Goal: Task Accomplishment & Management: Manage account settings

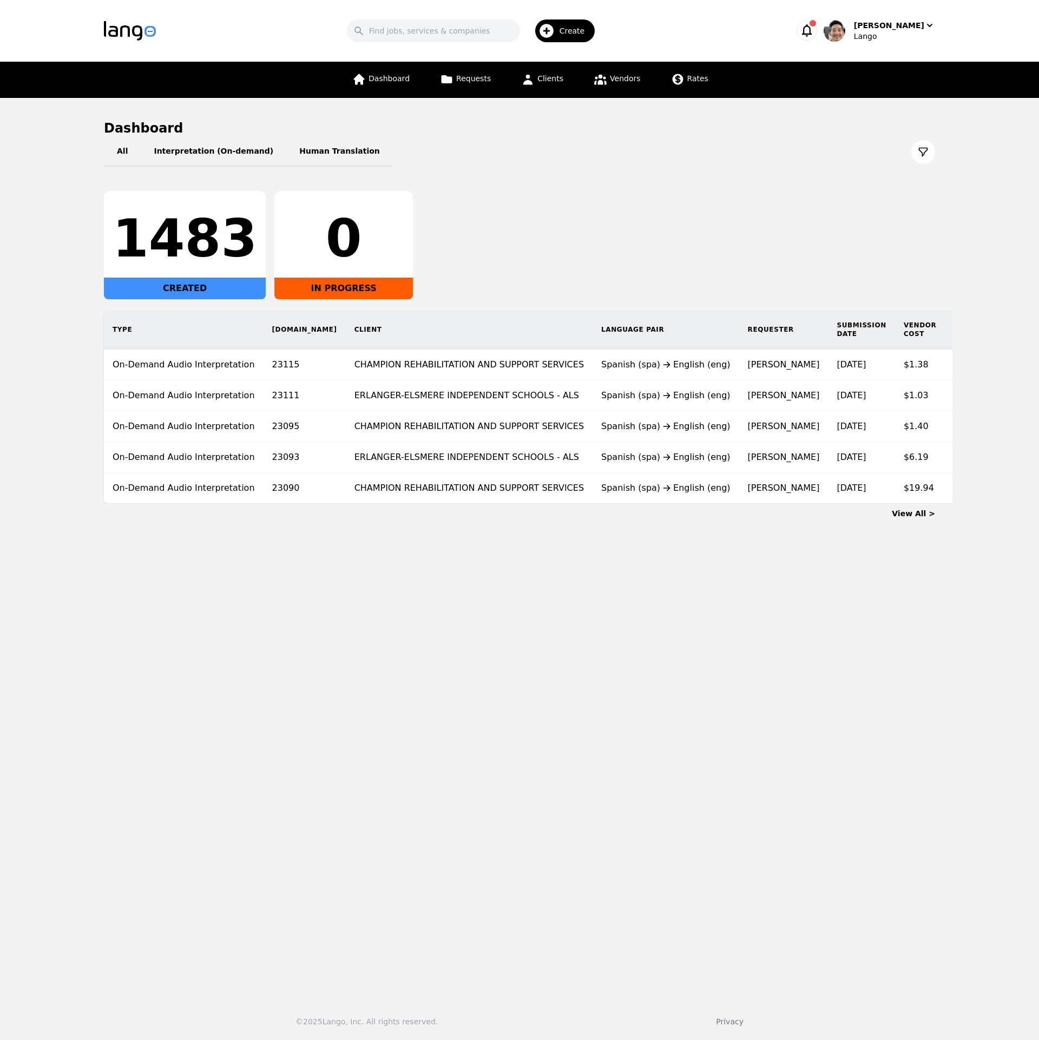
click at [670, 647] on main "Dashboard All Interpretation (On-demand) Human Translation 1483 CREATED 0 IN PR…" at bounding box center [519, 544] width 1039 height 892
click at [884, 29] on div "[PERSON_NAME]" at bounding box center [889, 25] width 70 height 11
click at [882, 96] on p "Switch Company" at bounding box center [881, 94] width 63 height 11
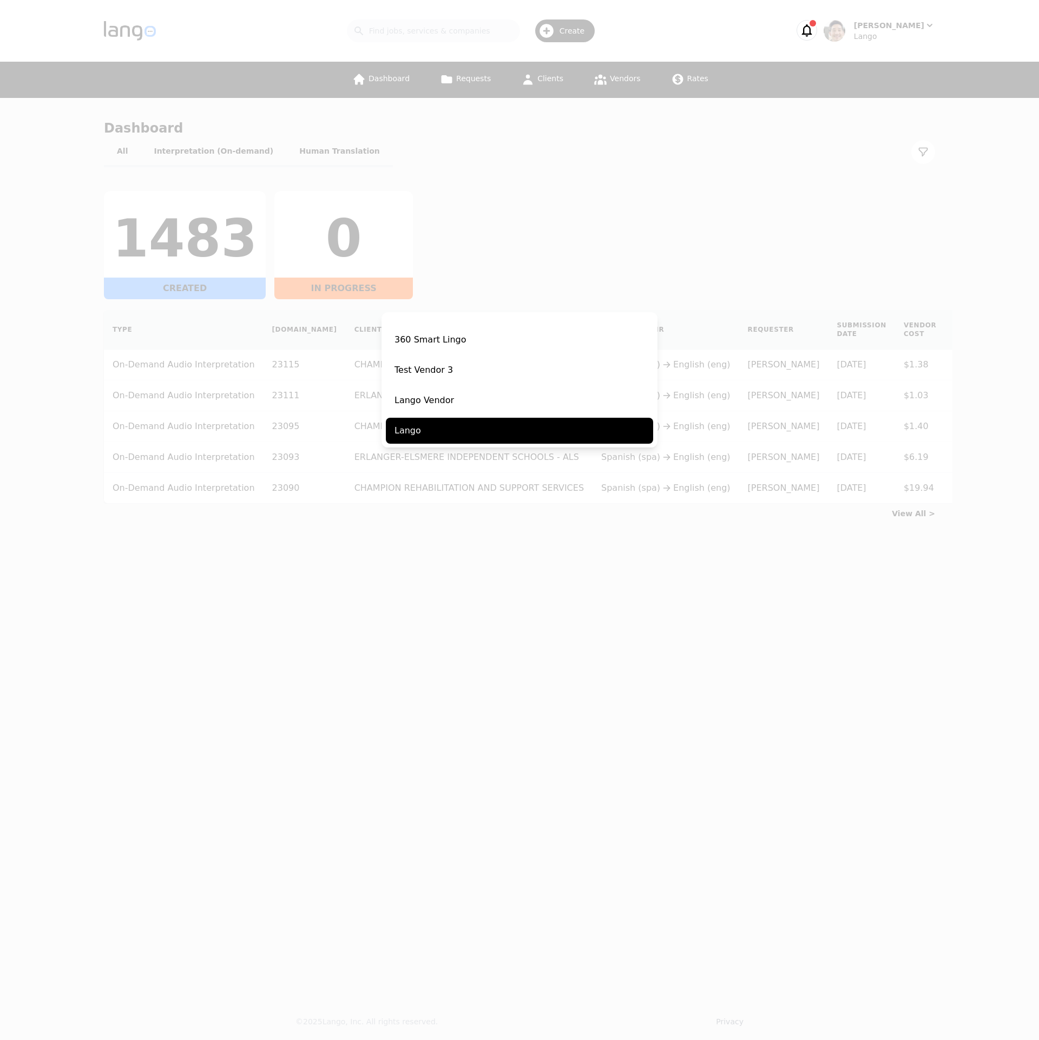
scroll to position [200, 0]
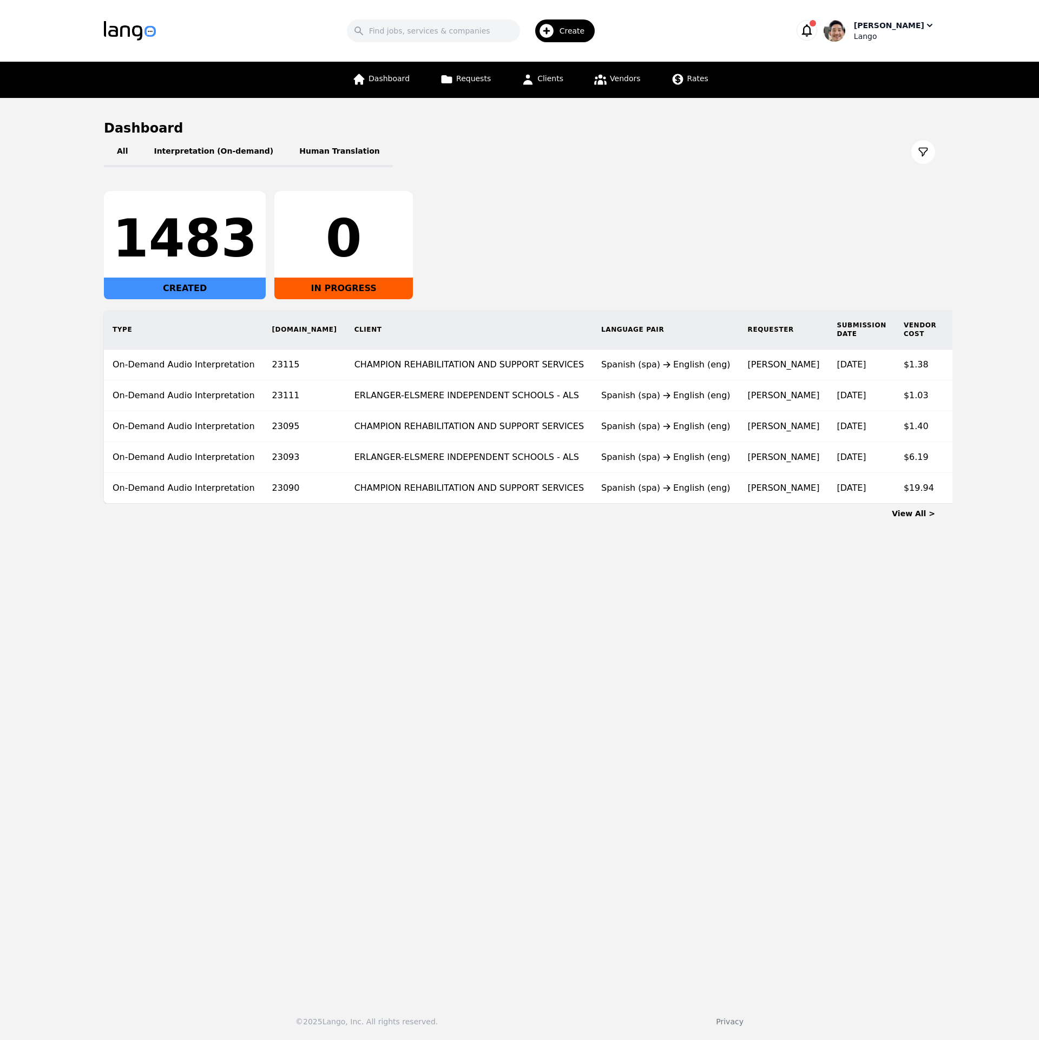
click at [913, 40] on div "Lango" at bounding box center [894, 36] width 81 height 11
click at [894, 90] on p "Switch Company" at bounding box center [881, 94] width 63 height 11
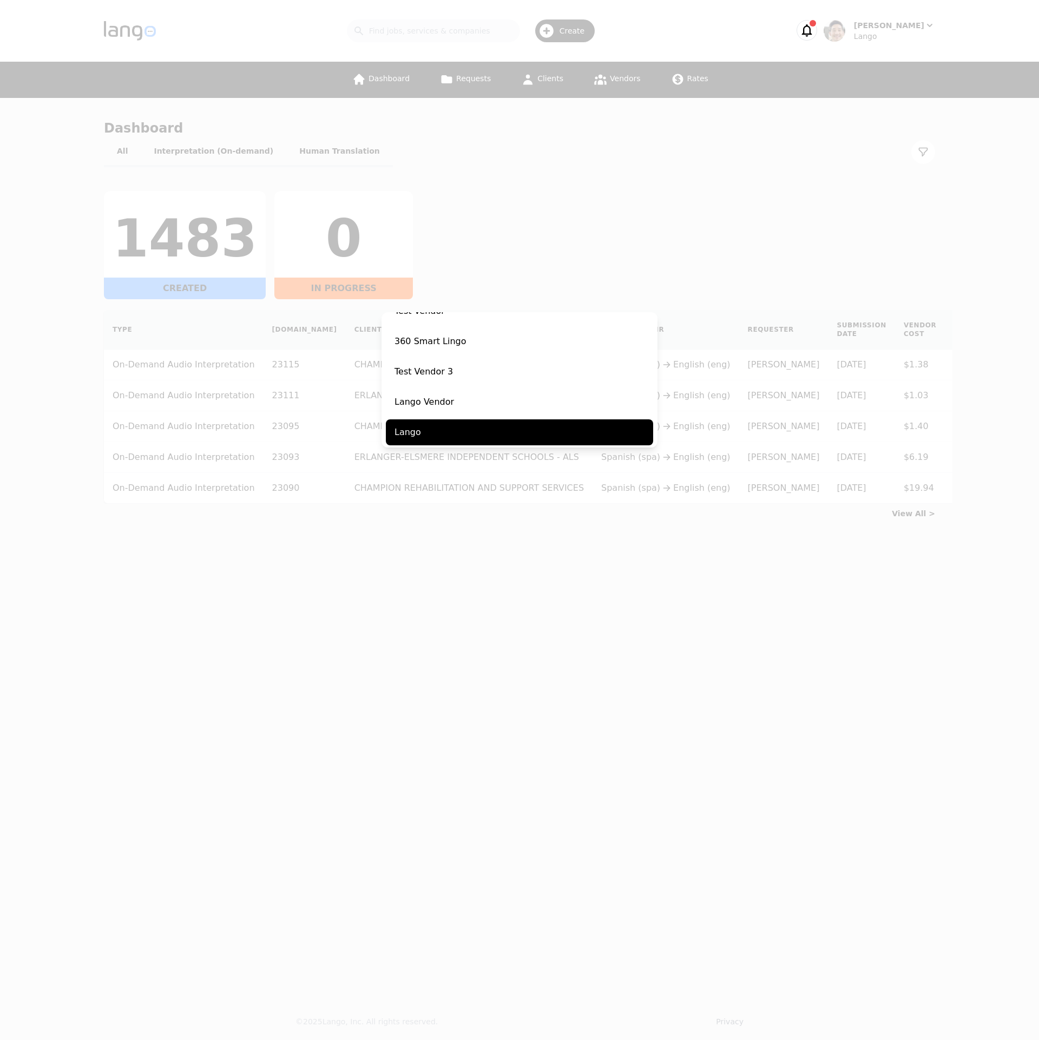
scroll to position [200, 0]
click at [529, 723] on div "Switch Company Acutrans Lango (demo) Prayers Communication Services PK Agency (…" at bounding box center [519, 520] width 1039 height 1040
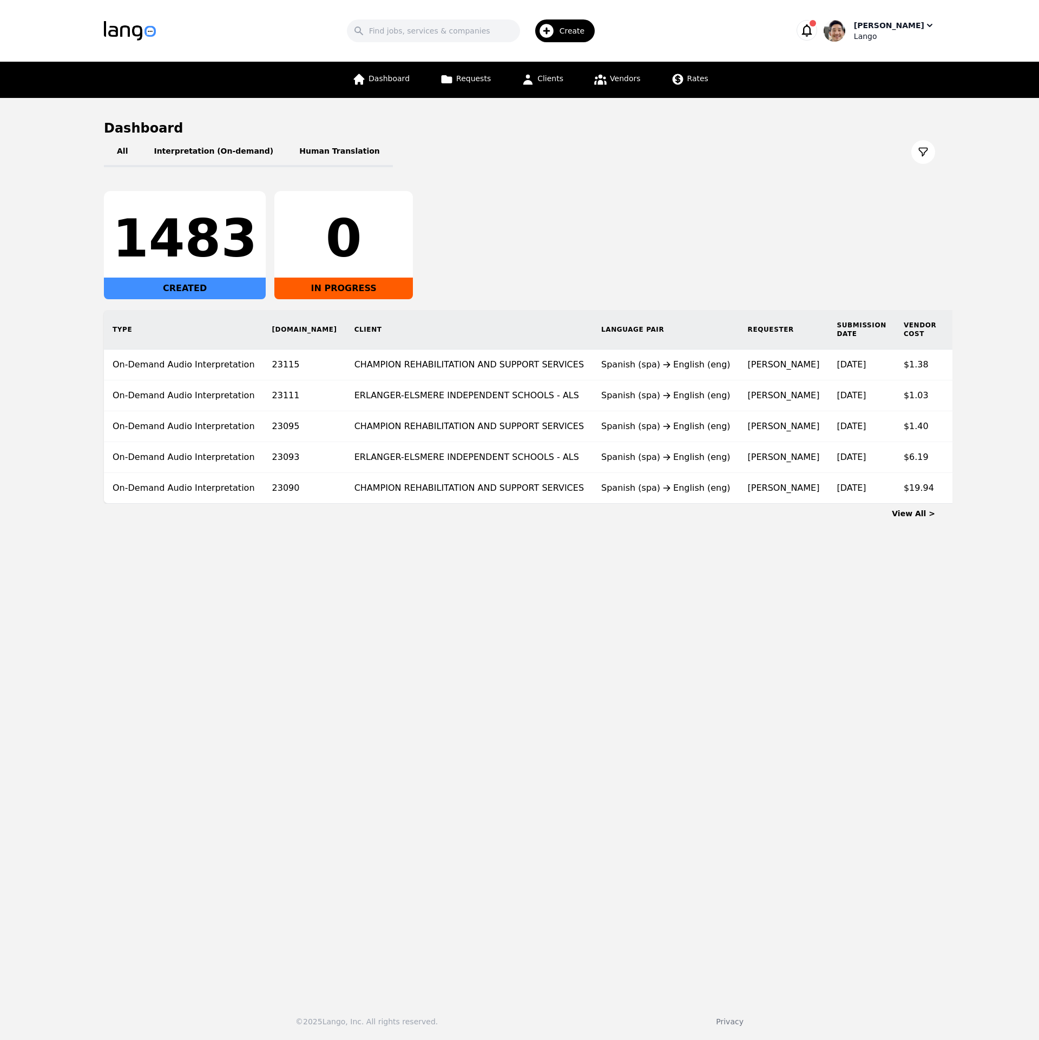
click at [908, 21] on div "[PERSON_NAME]" at bounding box center [889, 25] width 70 height 11
click at [892, 92] on p "Switch Company" at bounding box center [881, 94] width 63 height 11
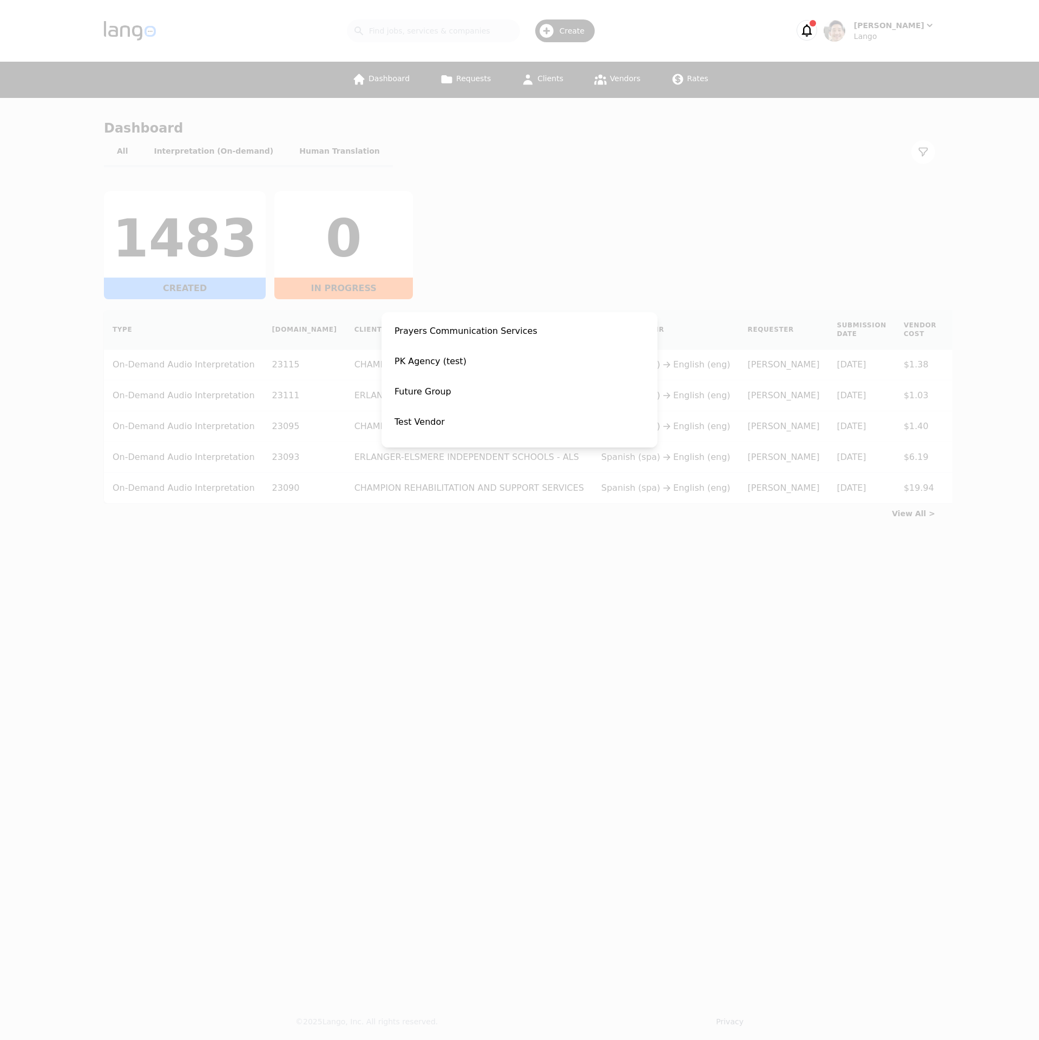
scroll to position [0, 0]
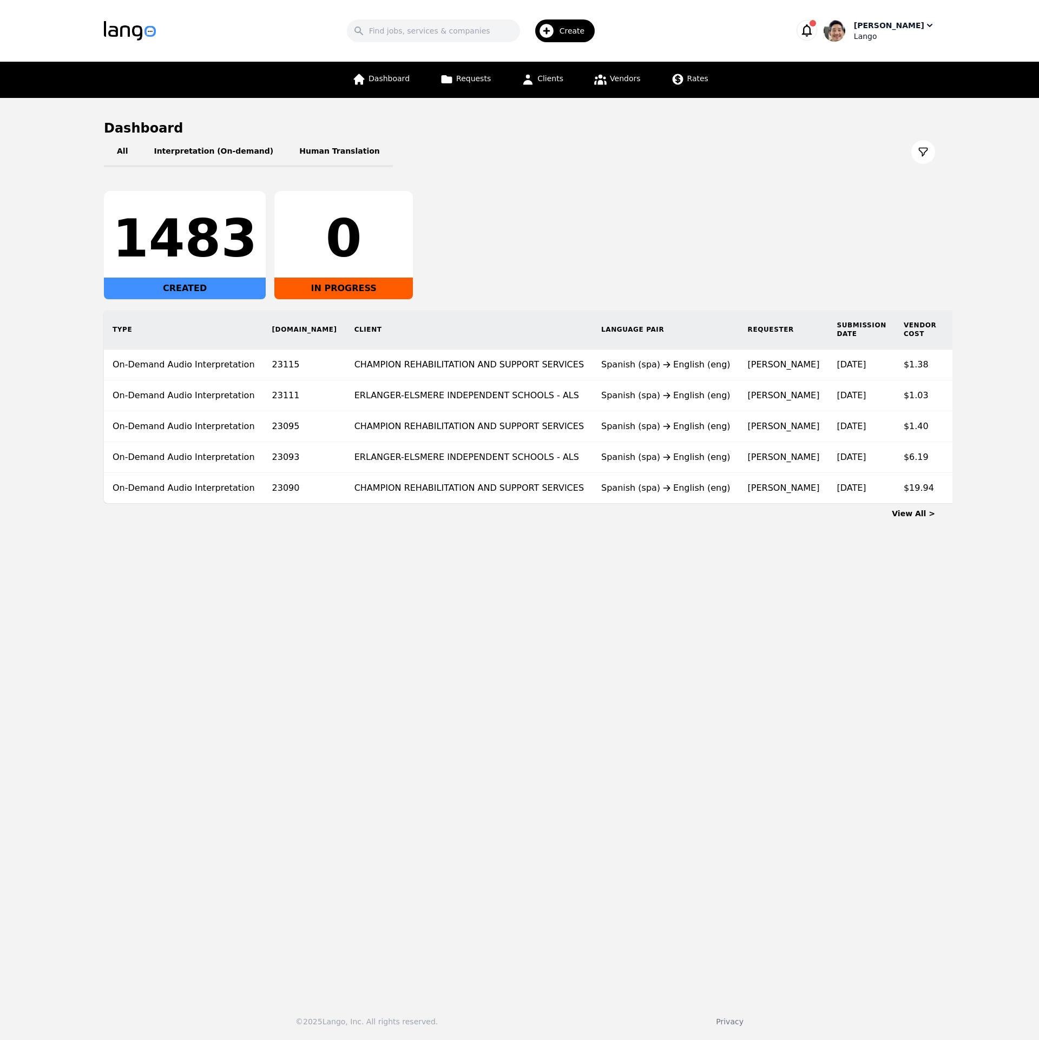
click at [896, 37] on div "Lango" at bounding box center [894, 36] width 81 height 11
click at [889, 93] on p "Switch Company" at bounding box center [881, 94] width 63 height 11
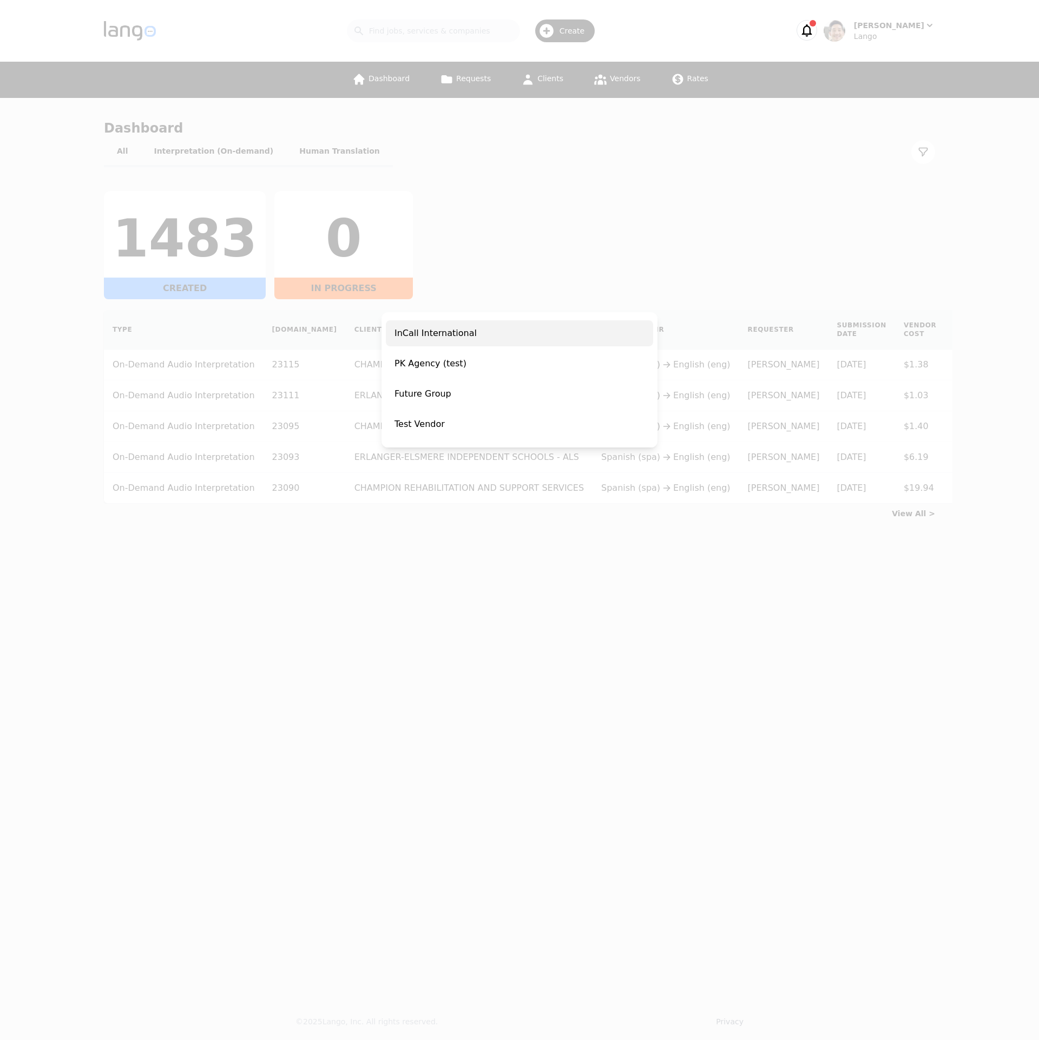
click at [449, 344] on span "InCall International" at bounding box center [519, 333] width 267 height 26
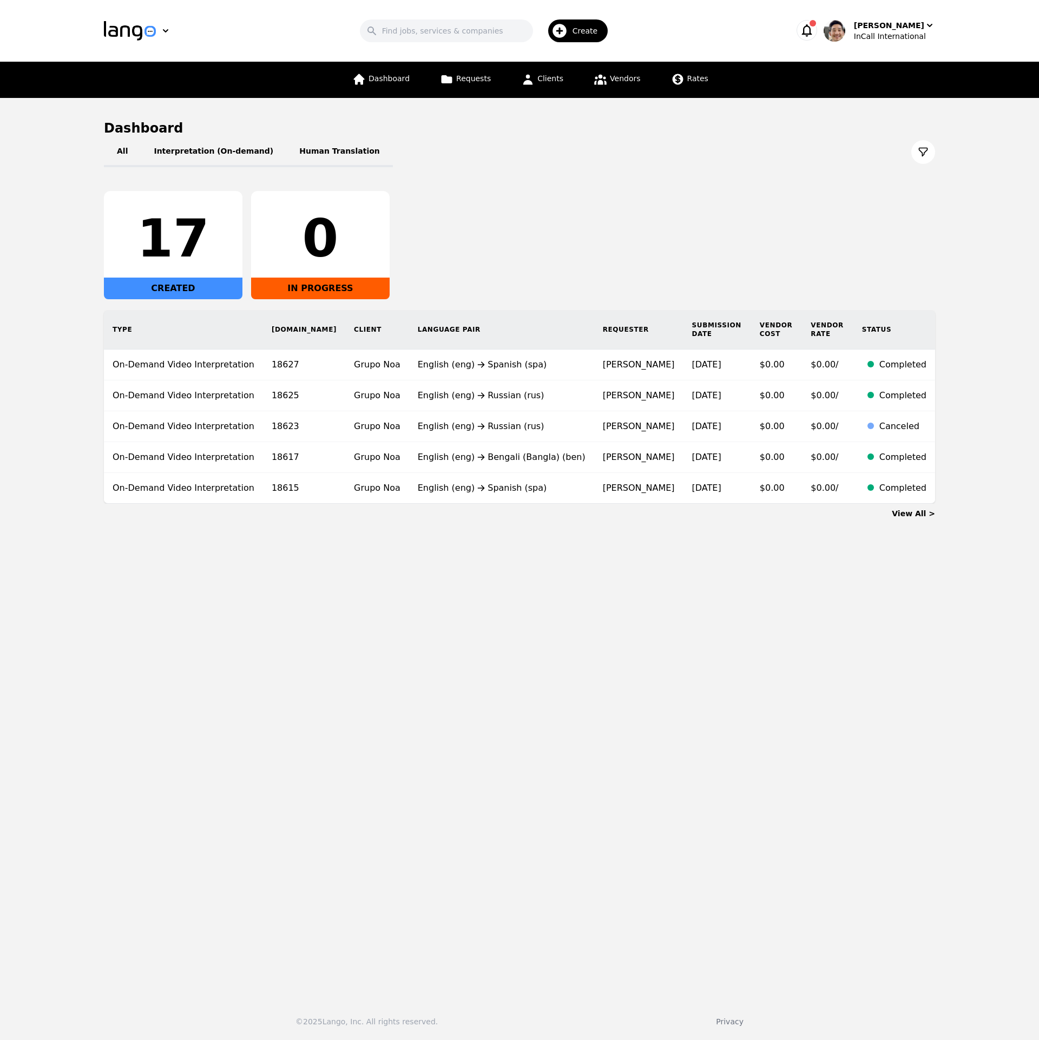
click at [586, 130] on h1 "Dashboard" at bounding box center [519, 128] width 831 height 17
click at [618, 77] on span "Vendors" at bounding box center [625, 78] width 30 height 9
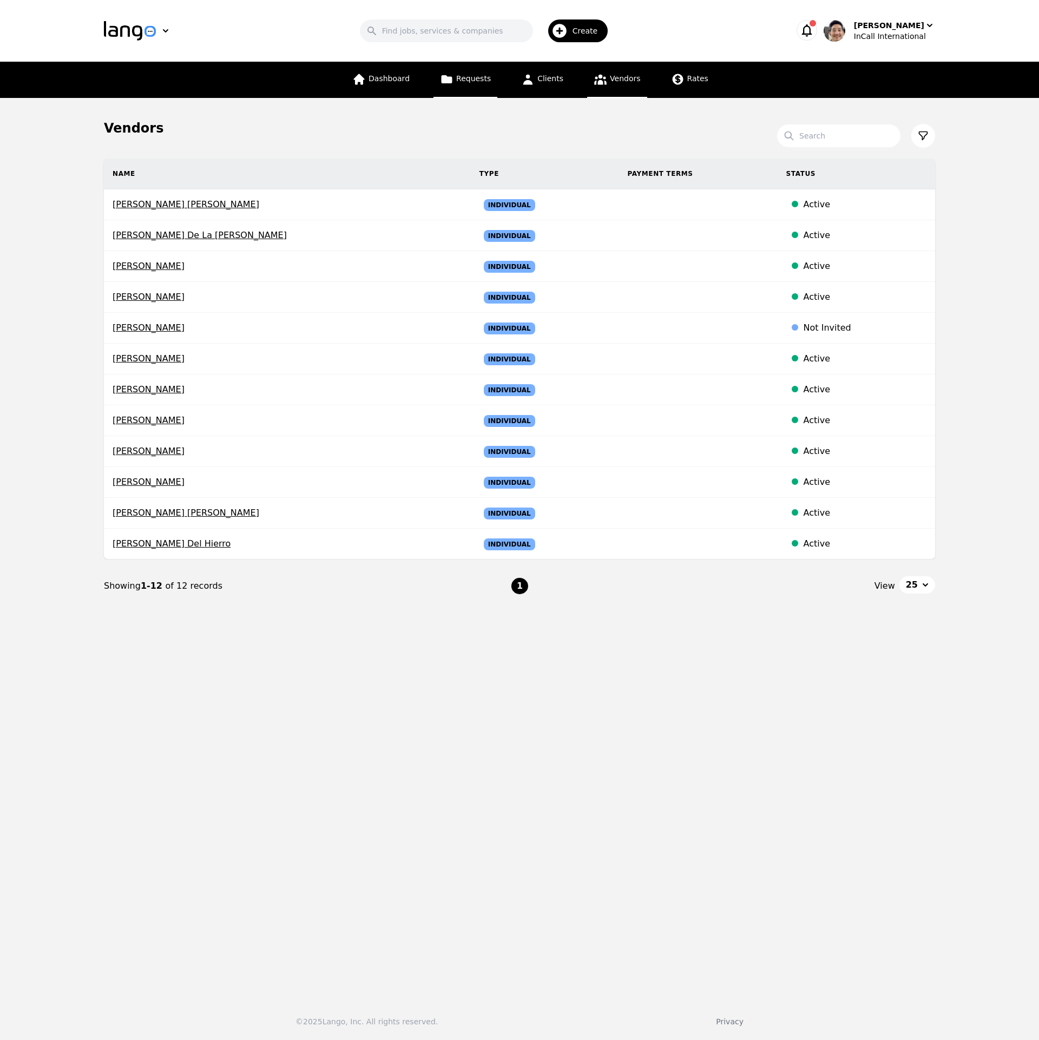
click at [464, 82] on span "Requests" at bounding box center [473, 78] width 35 height 9
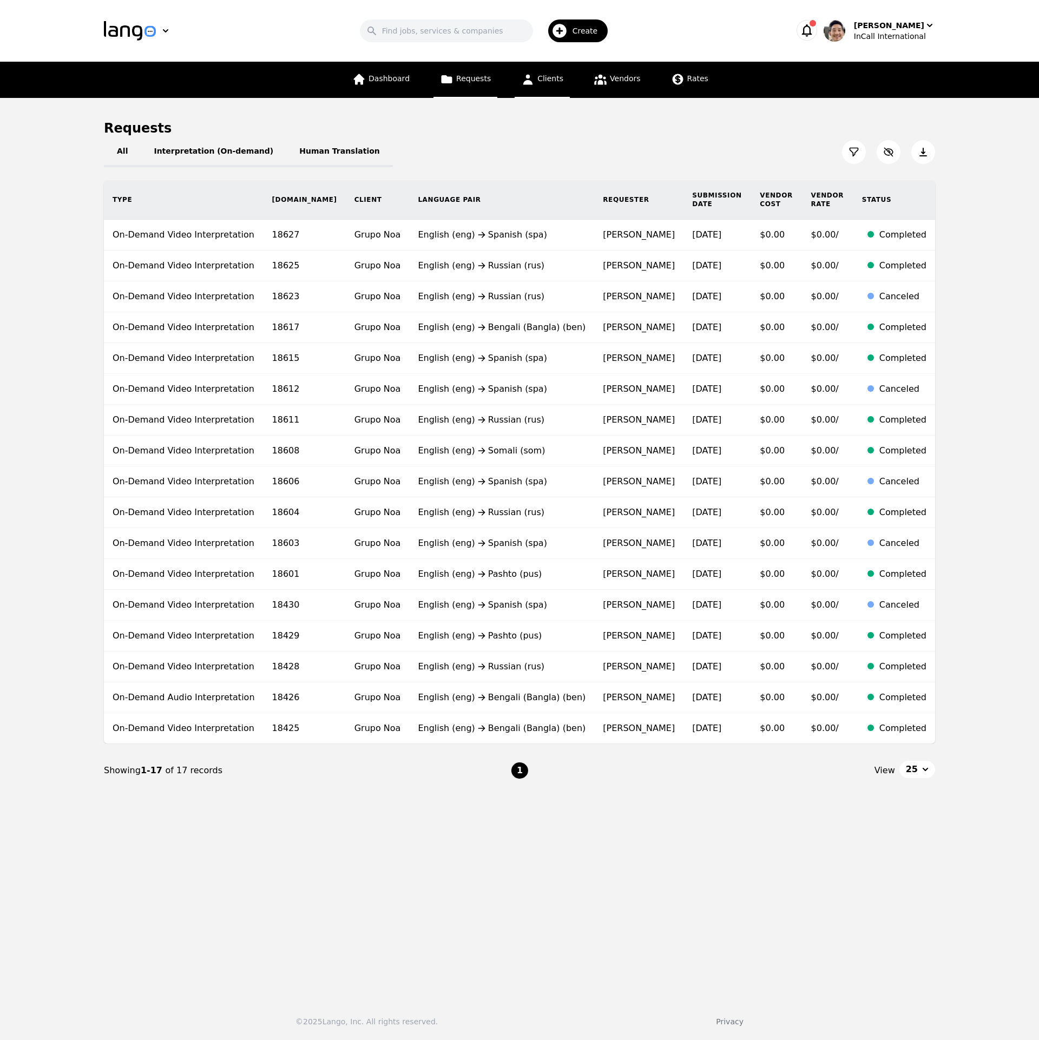
click at [550, 76] on span "Clients" at bounding box center [550, 78] width 26 height 9
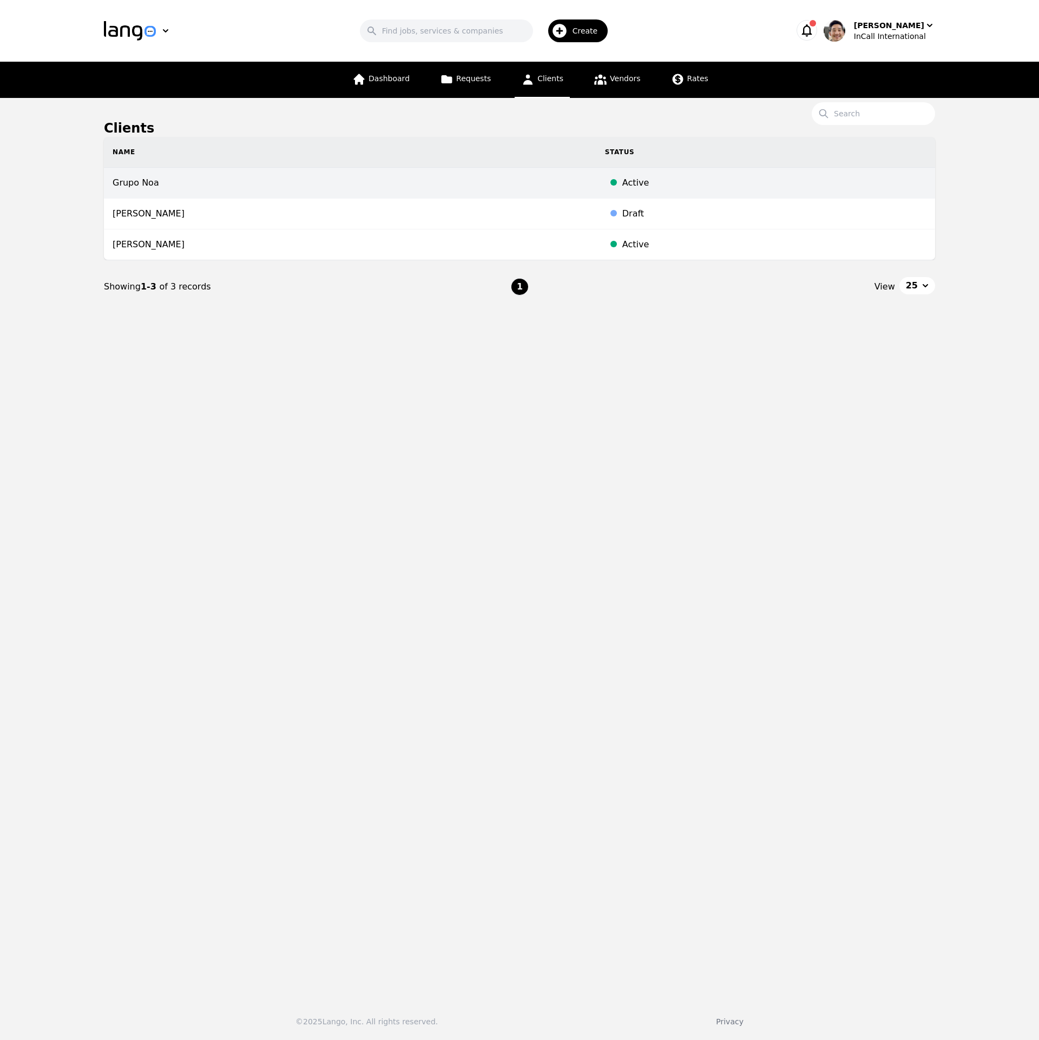
click at [485, 175] on td "Grupo Noa" at bounding box center [350, 183] width 492 height 31
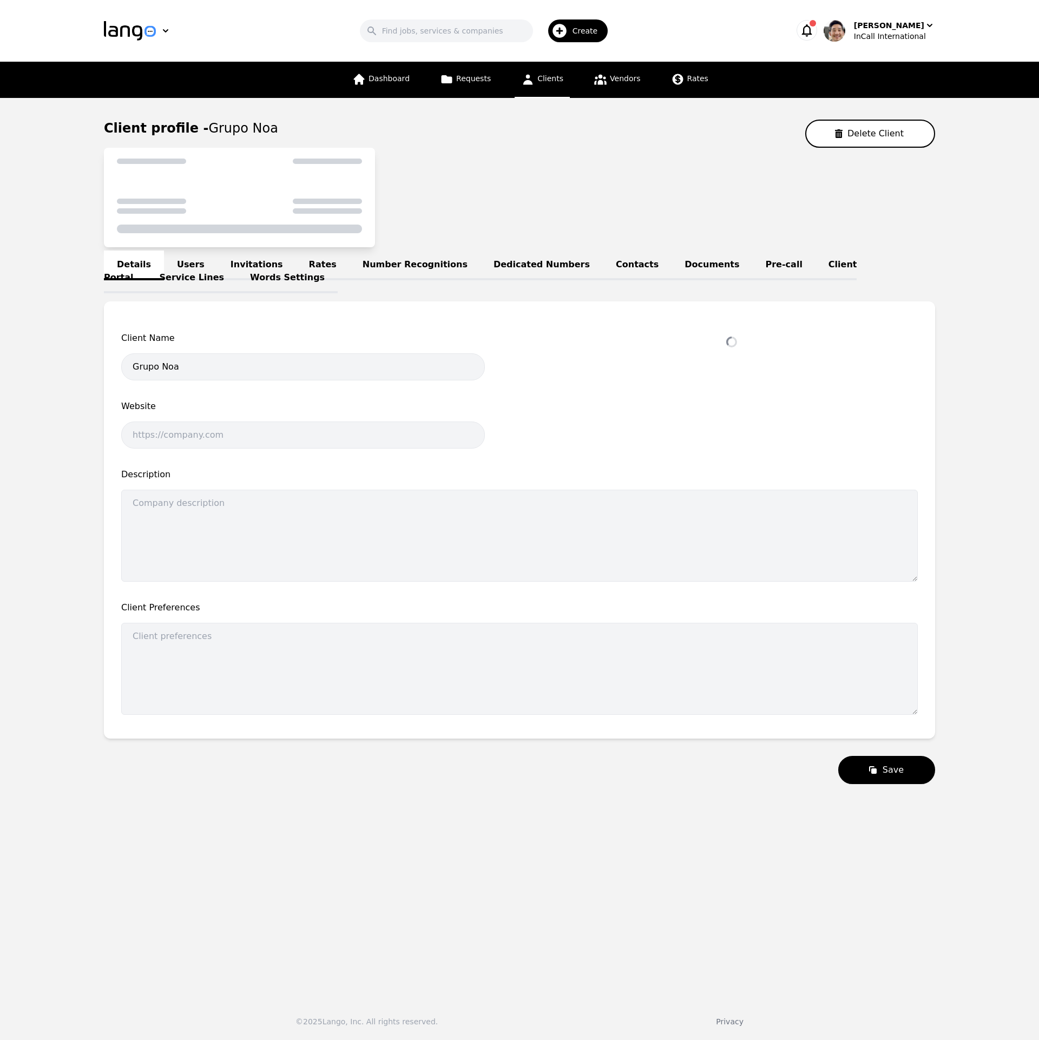
select select "active"
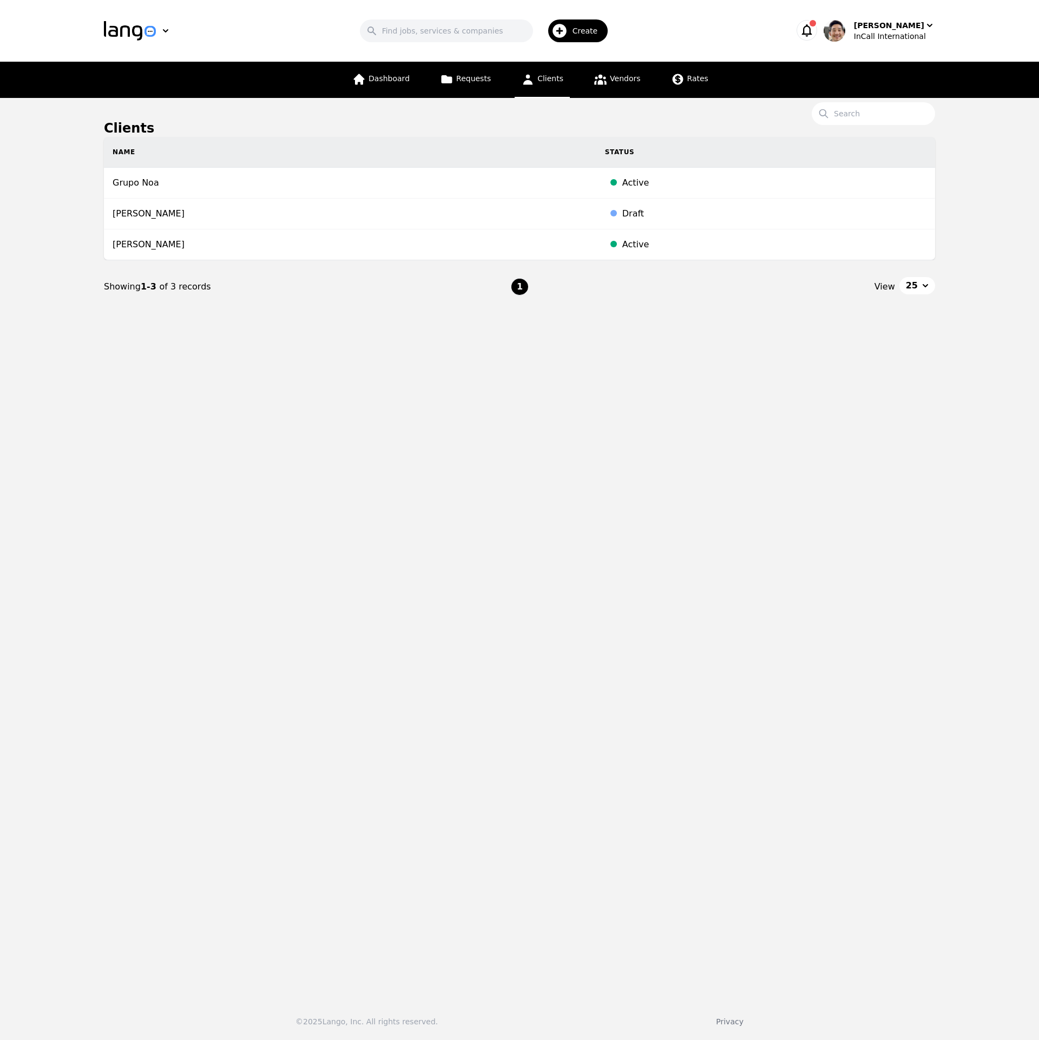
click at [752, 372] on main "Clients Search Name Status Grupo Noa Active Nimo Abdullahi Draft Shamanta Rahma…" at bounding box center [519, 544] width 1039 height 892
click at [914, 41] on div "InCall International" at bounding box center [894, 36] width 81 height 11
click at [887, 90] on p "Switch Company" at bounding box center [881, 94] width 63 height 11
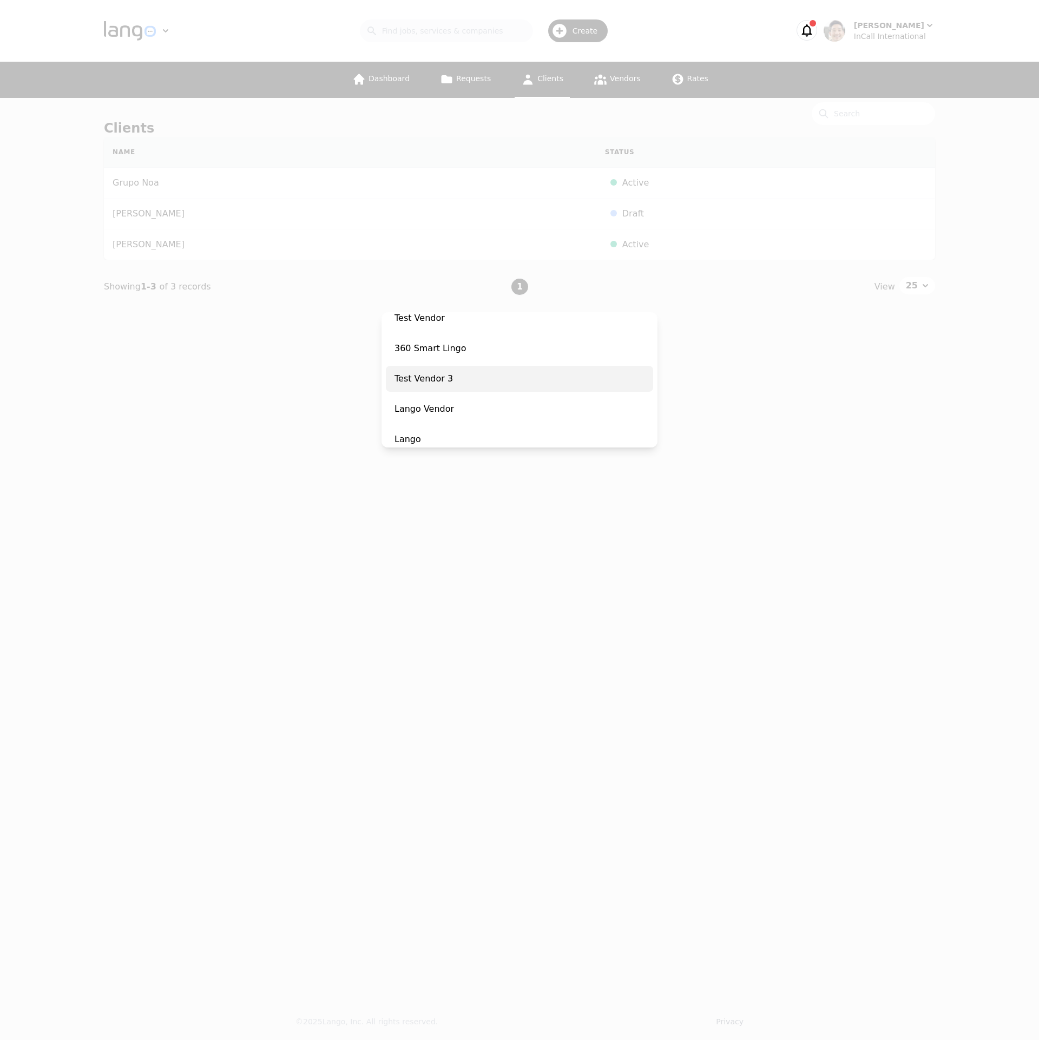
scroll to position [230, 0]
click at [487, 419] on span "Lango" at bounding box center [519, 430] width 267 height 26
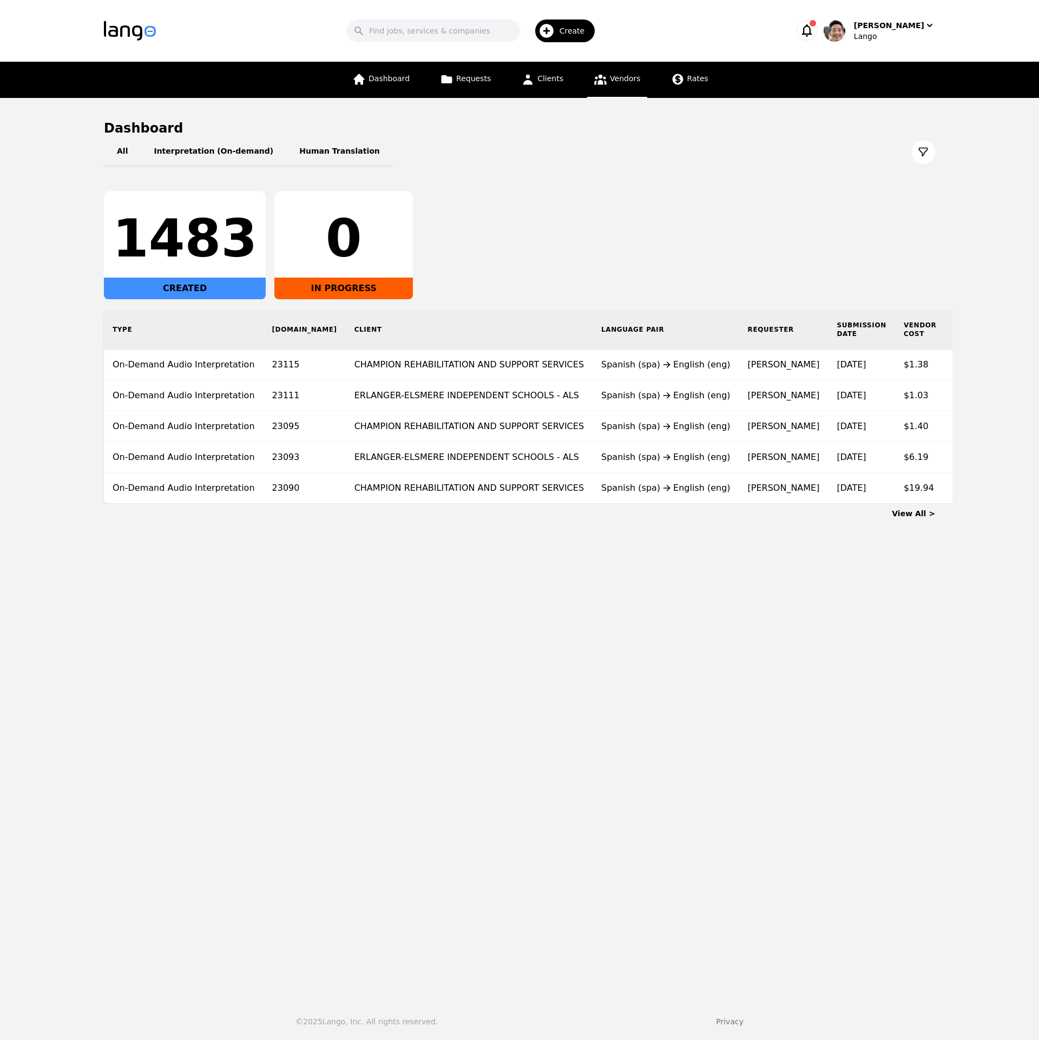
click at [622, 84] on link "Vendors" at bounding box center [617, 80] width 60 height 36
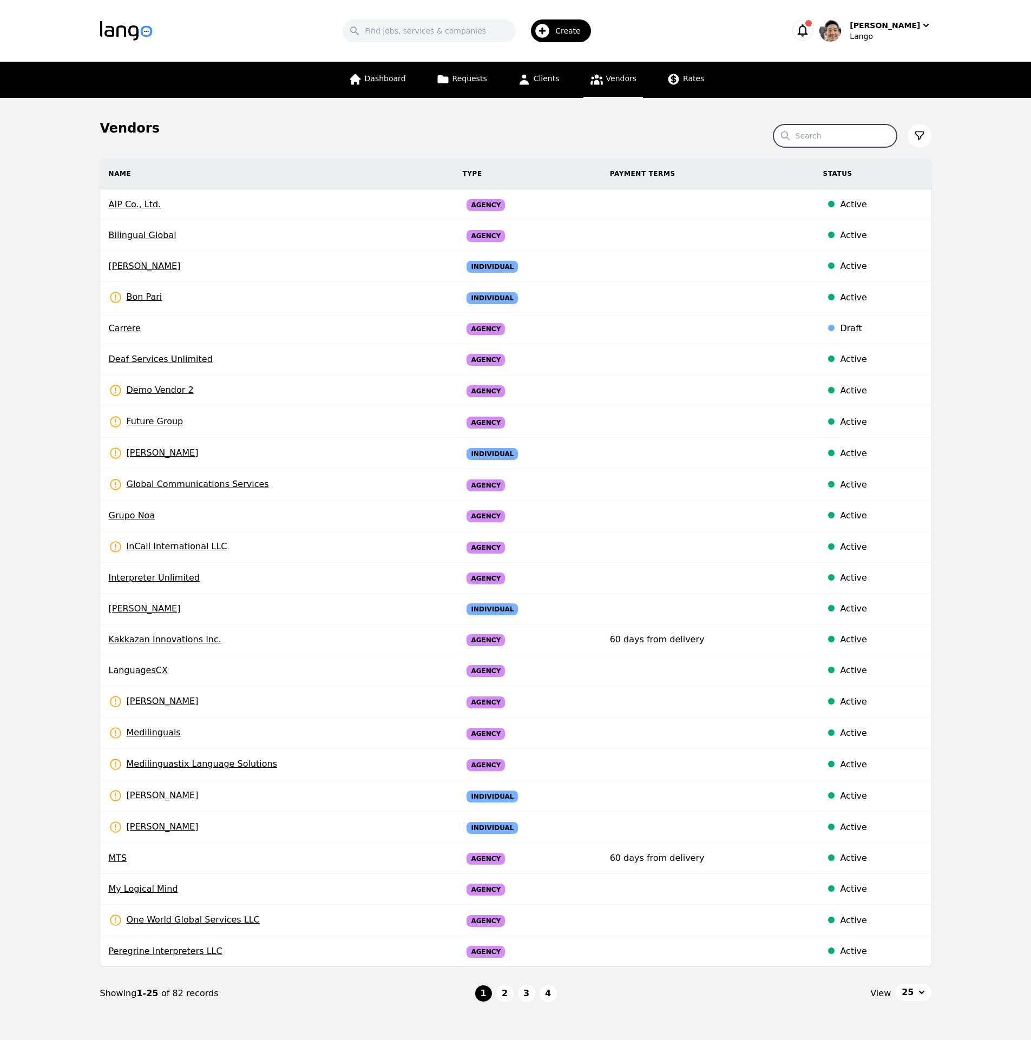
click at [855, 141] on input "Search" at bounding box center [834, 135] width 123 height 23
type input "InCall"
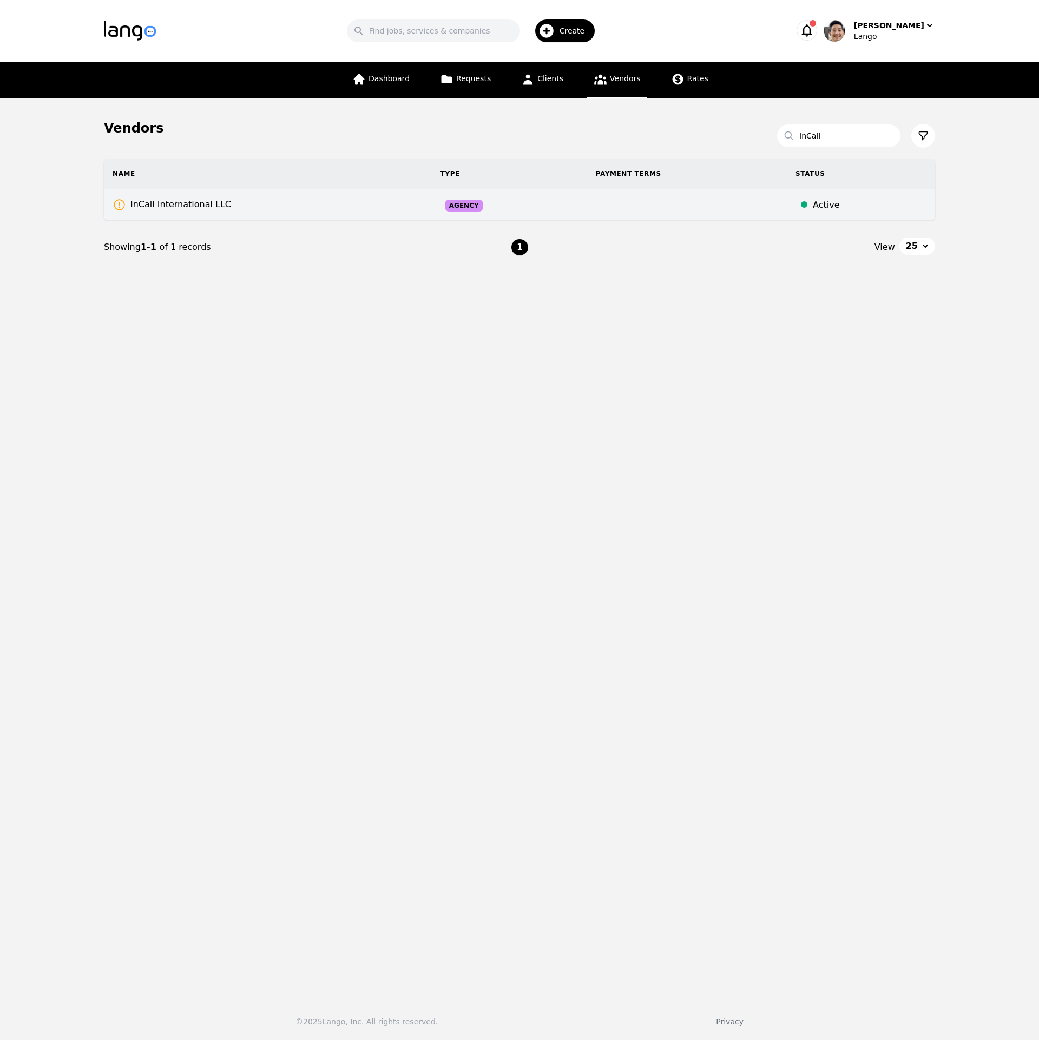
click at [204, 207] on span "InCall International LLC" at bounding box center [172, 205] width 118 height 14
select select "active"
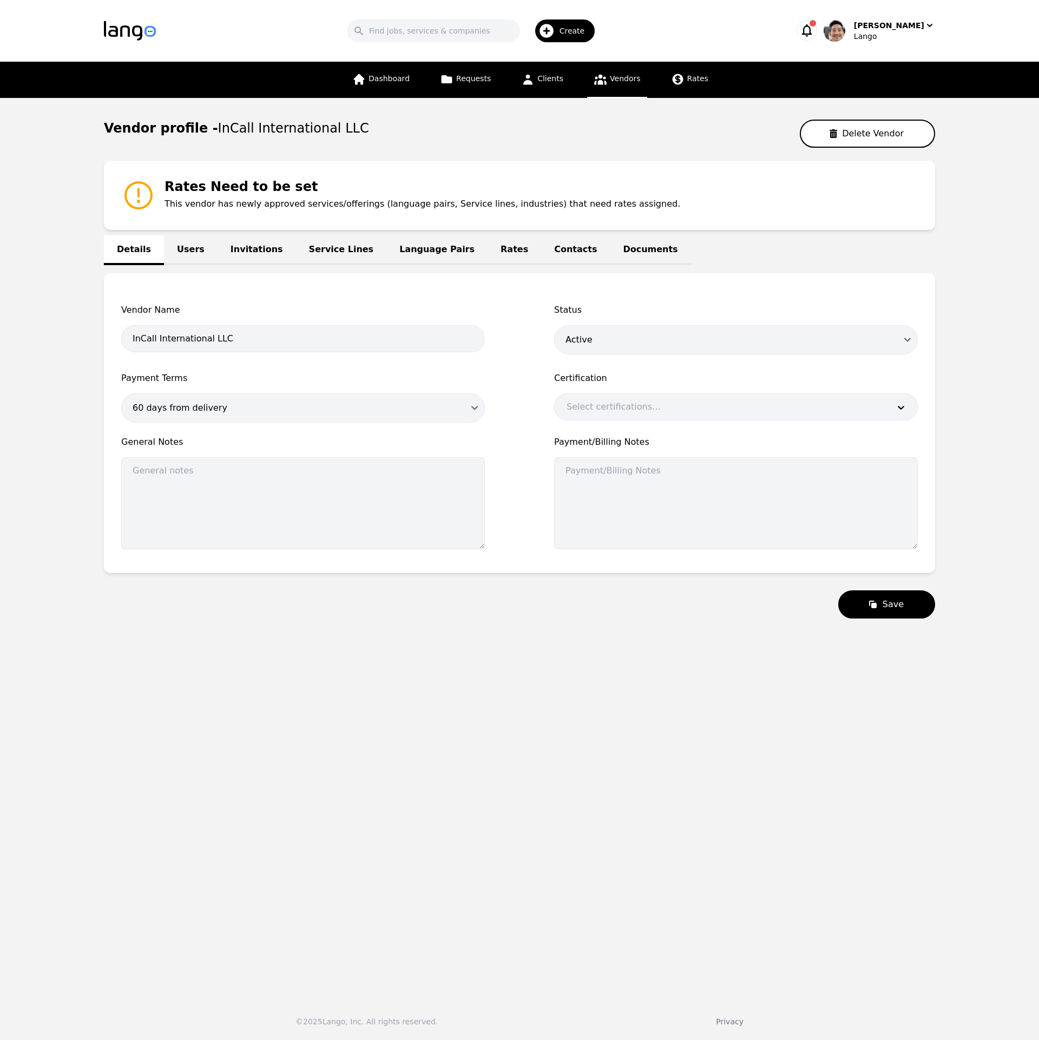
click at [184, 252] on link "Users" at bounding box center [191, 250] width 54 height 30
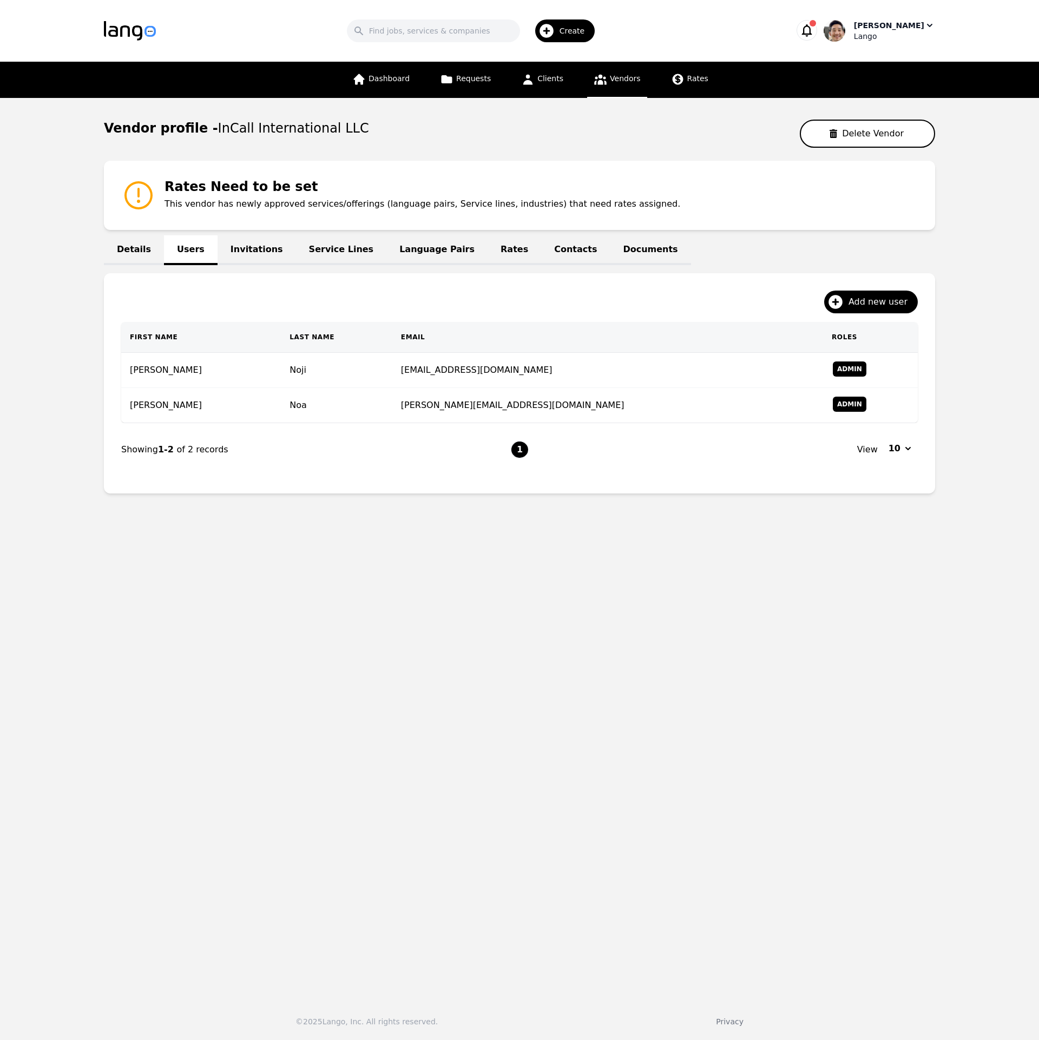
click at [898, 25] on div "[PERSON_NAME]" at bounding box center [889, 25] width 70 height 11
click at [892, 97] on p "Switch Company" at bounding box center [881, 94] width 63 height 11
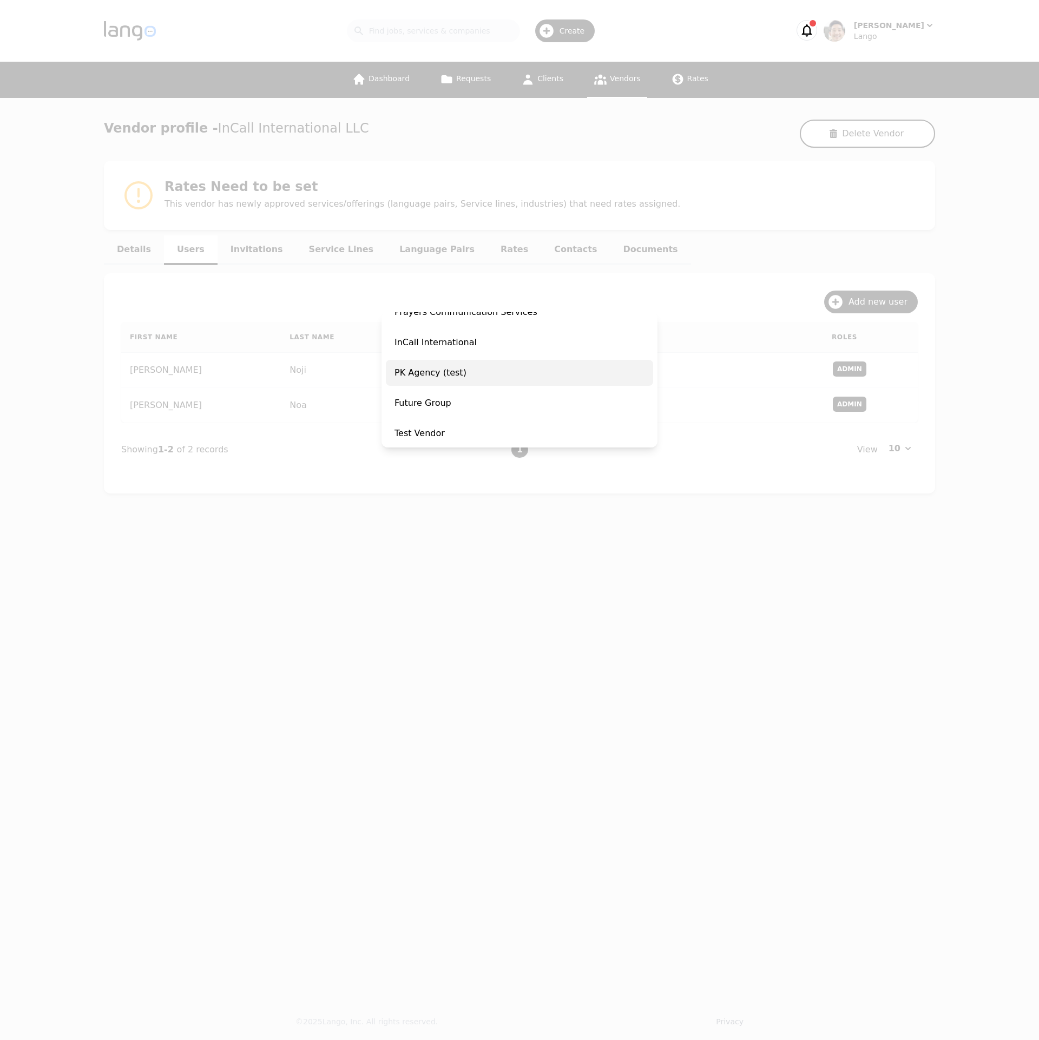
scroll to position [101, 0]
click at [488, 357] on span "InCall International" at bounding box center [519, 348] width 267 height 26
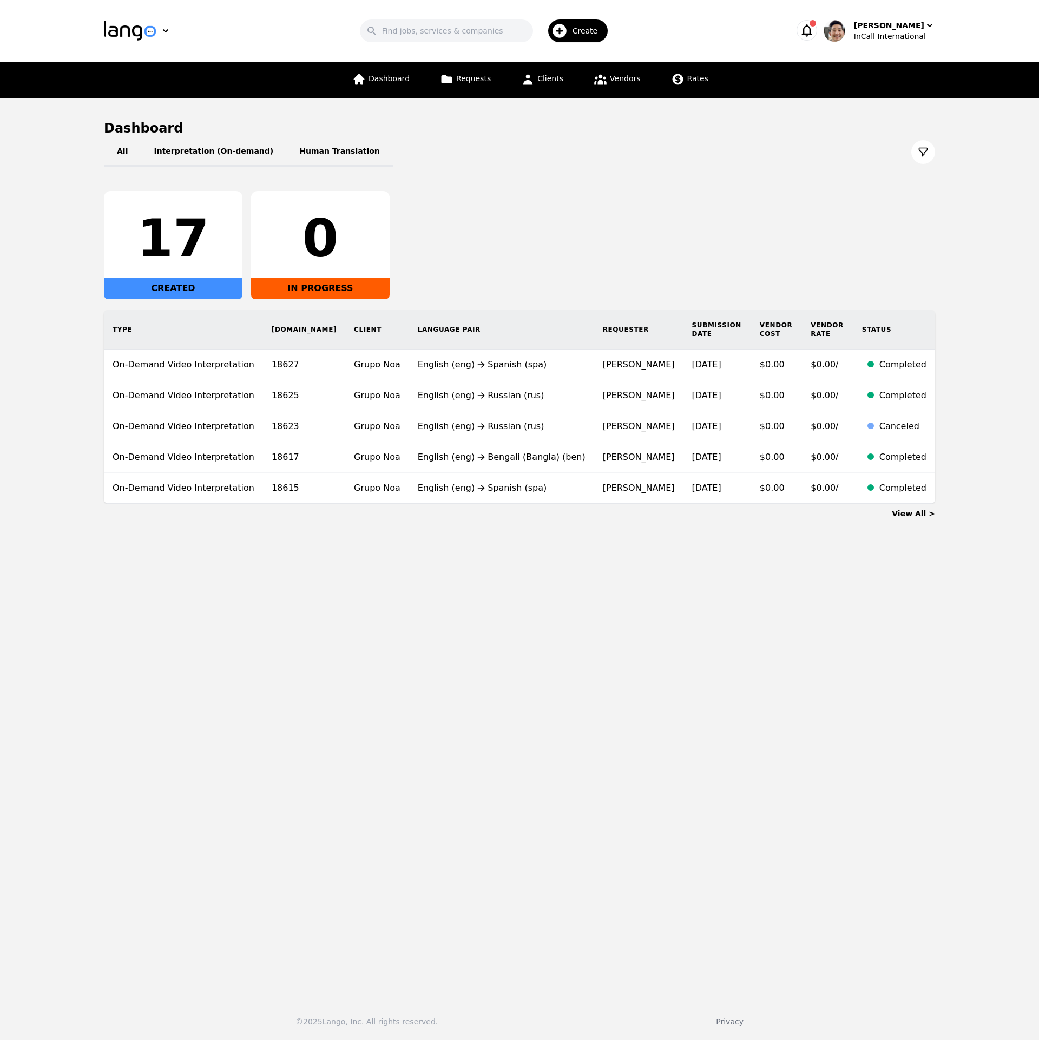
click at [878, 44] on div "Search Create Daniel Noji InCall International" at bounding box center [519, 30] width 831 height 31
click at [882, 41] on div "InCall International" at bounding box center [894, 36] width 81 height 11
click at [879, 68] on p "Settings" at bounding box center [865, 66] width 31 height 11
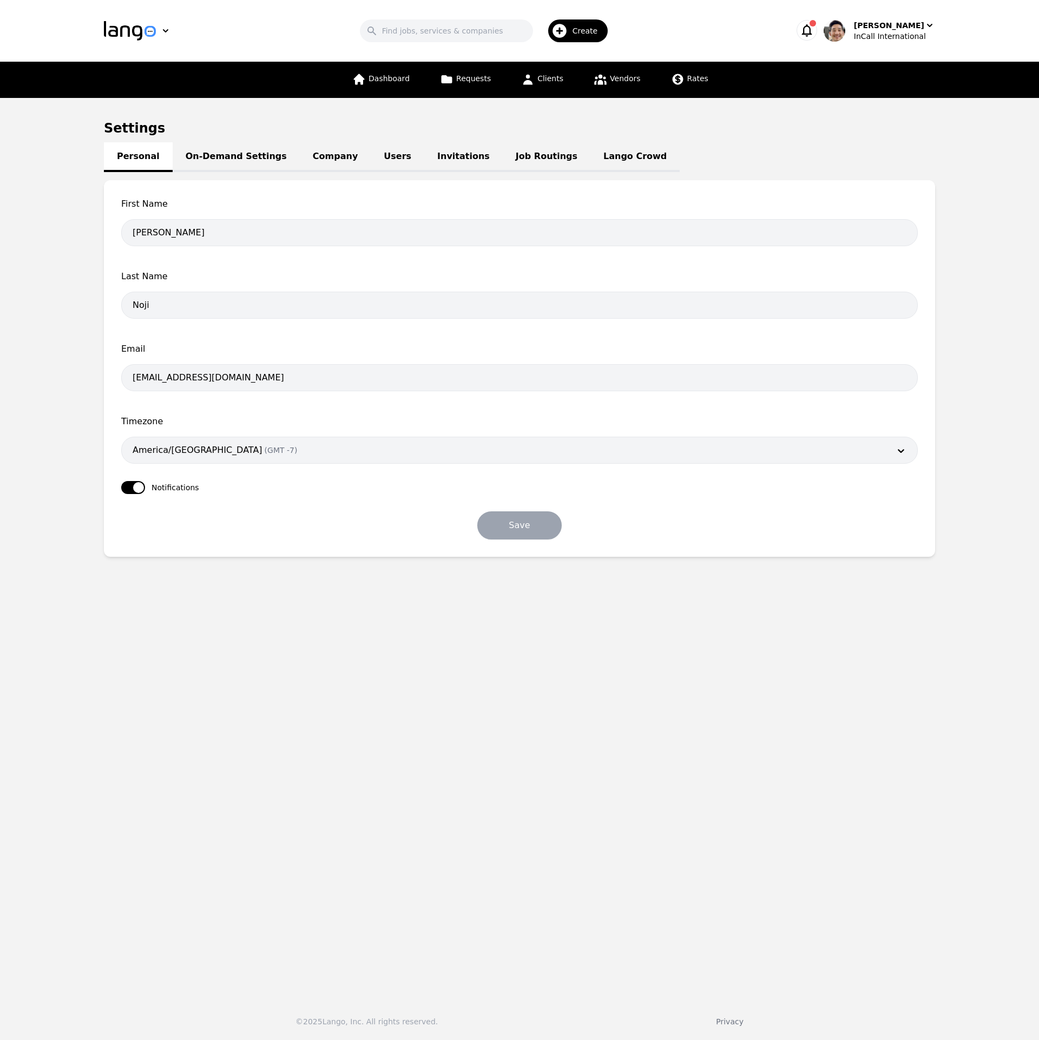
click at [373, 161] on link "Users" at bounding box center [398, 157] width 54 height 30
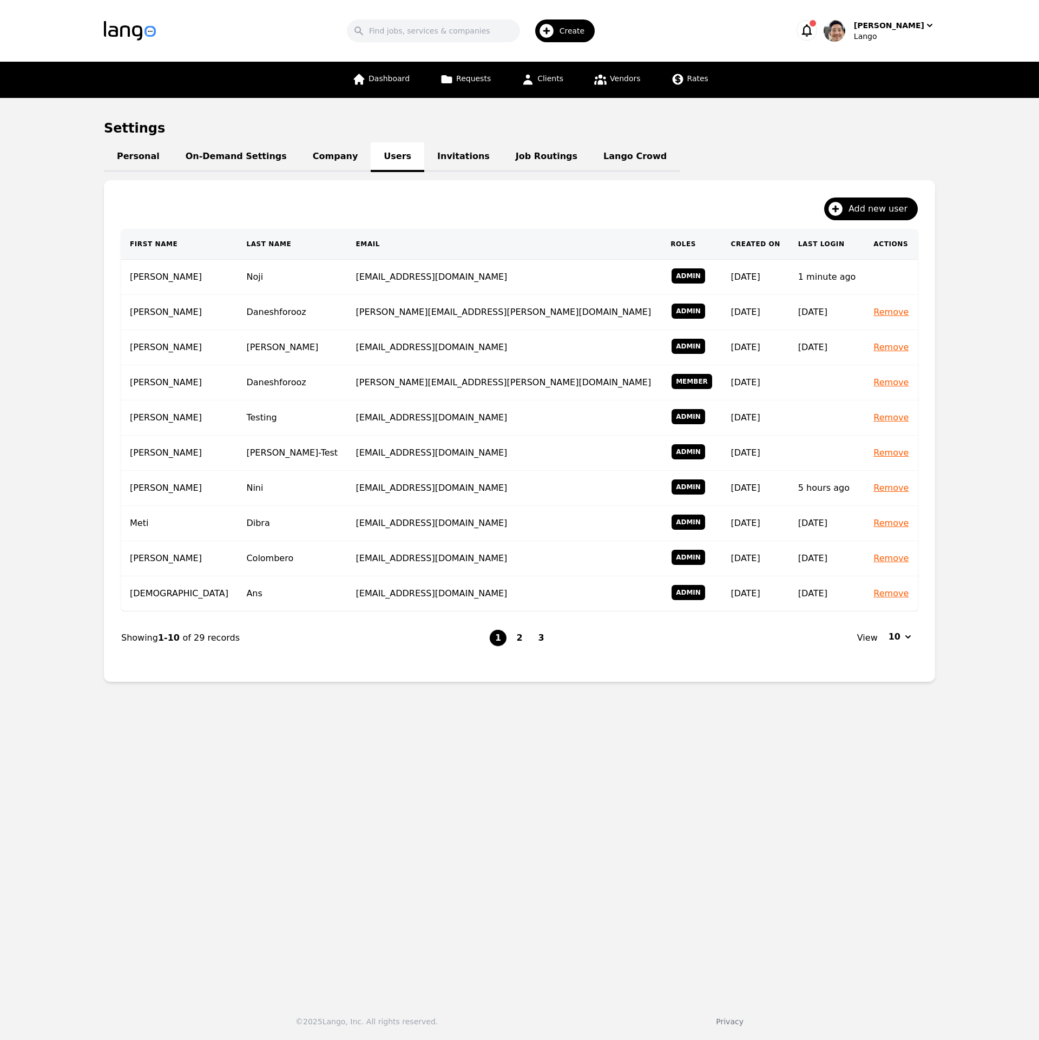
click at [667, 847] on main "Settings Personal On-Demand Settings Company Users Invitations Job Routings Lan…" at bounding box center [519, 544] width 1039 height 892
drag, startPoint x: 957, startPoint y: 111, endPoint x: 948, endPoint y: 98, distance: 16.4
click at [957, 111] on main "Settings Personal On-Demand Settings Company Users Invitations Job Routings Lan…" at bounding box center [519, 544] width 1039 height 892
click at [907, 32] on div "Lango" at bounding box center [894, 36] width 81 height 11
click at [893, 96] on p "Switch Company" at bounding box center [881, 94] width 63 height 11
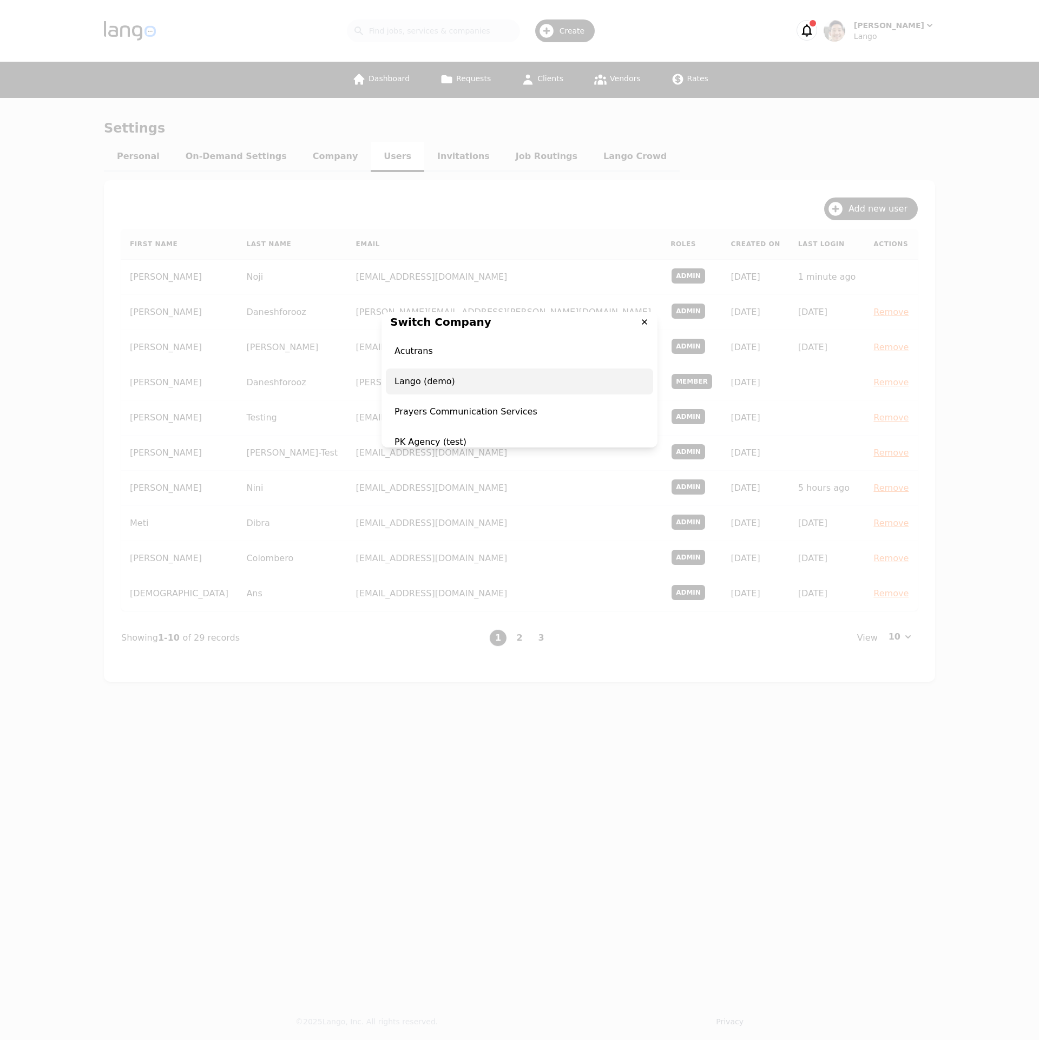
scroll to position [15, 0]
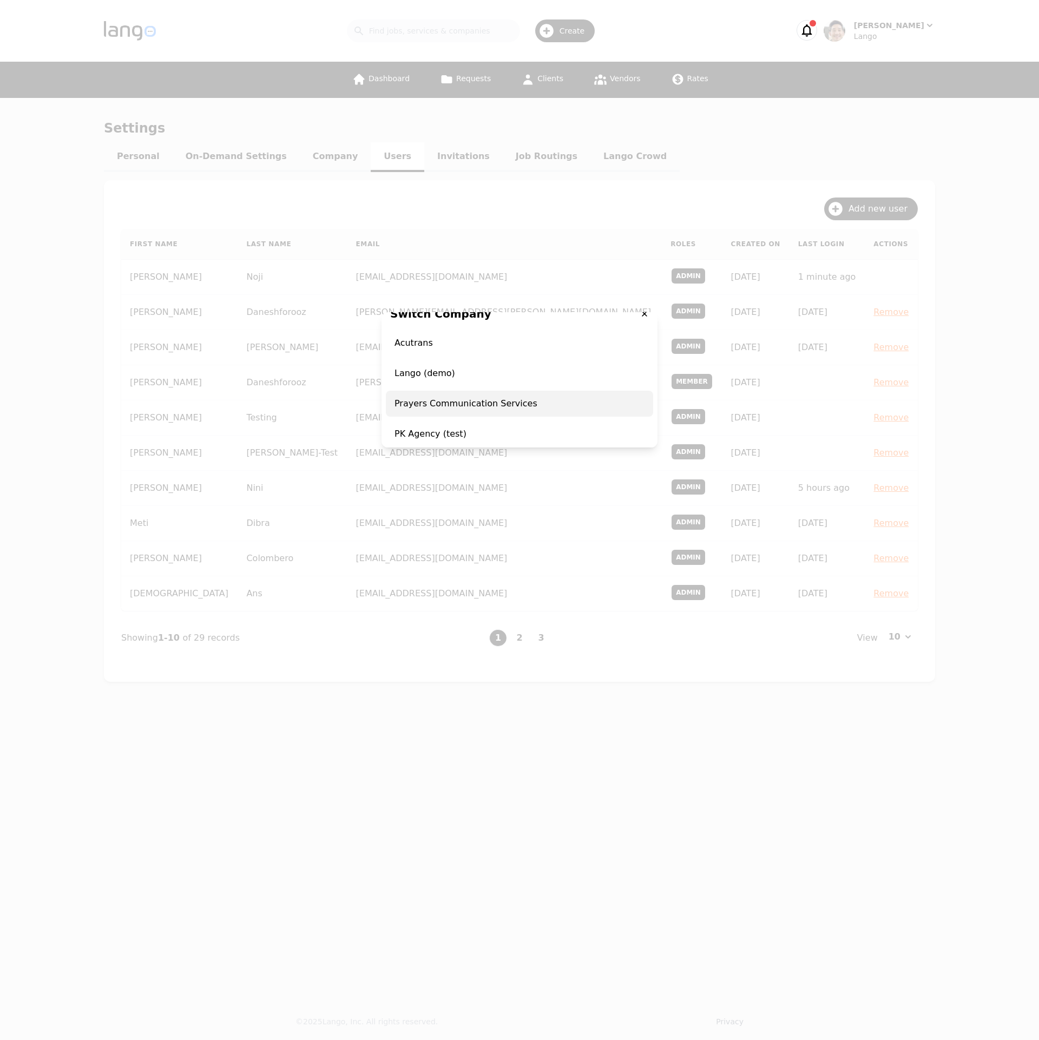
click at [465, 399] on span "Prayers Communication Services" at bounding box center [519, 404] width 267 height 26
